Goal: Transaction & Acquisition: Register for event/course

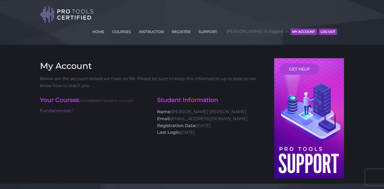
click at [297, 29] on button "MY ACCOUNT" at bounding box center [303, 32] width 26 height 6
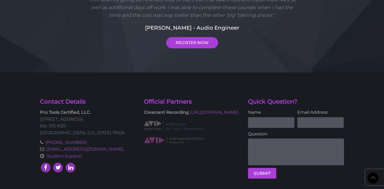
scroll to position [40, 0]
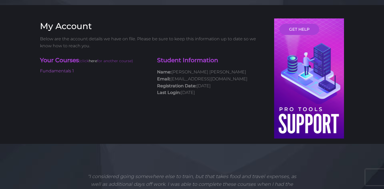
click at [97, 58] on link "here" at bounding box center [93, 60] width 8 height 5
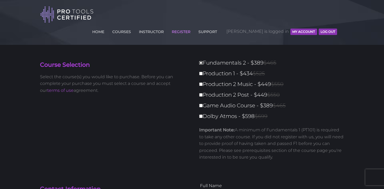
click at [201, 61] on input "Fundamentals 2 - $389 $465" at bounding box center [200, 62] width 3 height 3
checkbox input "true"
type input "389"
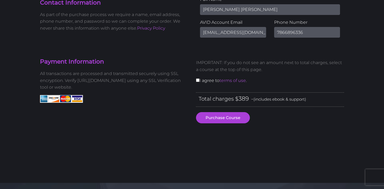
scroll to position [153, 0]
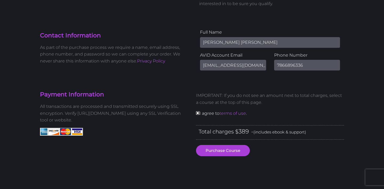
click at [196, 111] on input "checkbox" at bounding box center [197, 112] width 3 height 3
checkbox input "true"
click at [213, 145] on button "Purchase Course" at bounding box center [223, 150] width 54 height 11
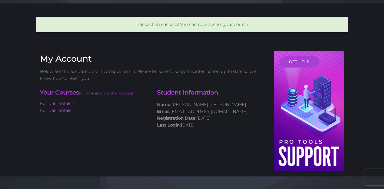
scroll to position [44, 0]
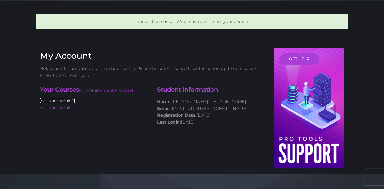
click at [58, 98] on link "Fundamentals 2" at bounding box center [57, 100] width 35 height 5
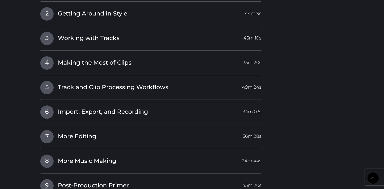
scroll to position [758, 0]
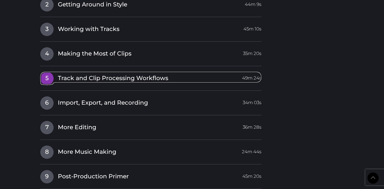
click at [50, 72] on span "5" at bounding box center [46, 78] width 13 height 13
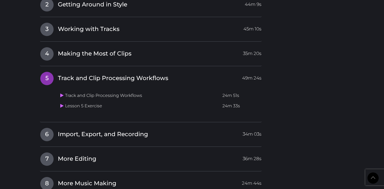
scroll to position [569, 0]
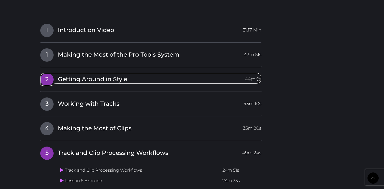
click at [50, 73] on span "2" at bounding box center [46, 79] width 13 height 13
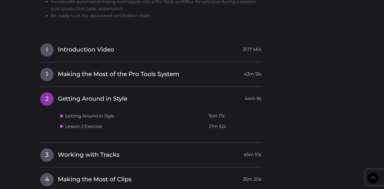
scroll to position [527, 0]
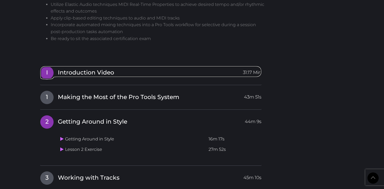
click at [48, 66] on span "I" at bounding box center [46, 72] width 13 height 13
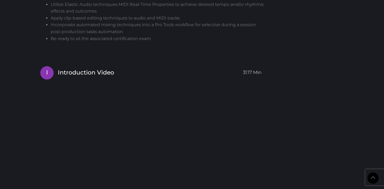
scroll to position [618, 0]
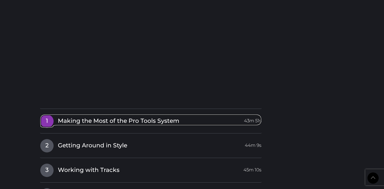
click at [50, 114] on span "1" at bounding box center [46, 120] width 13 height 13
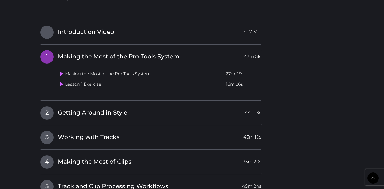
scroll to position [567, 0]
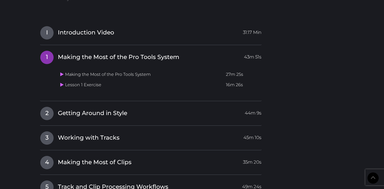
click at [48, 51] on span "1" at bounding box center [46, 57] width 13 height 13
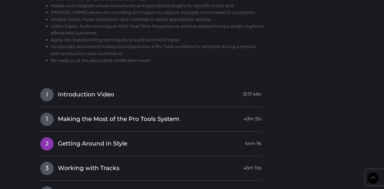
scroll to position [505, 0]
